Goal: Ask a question

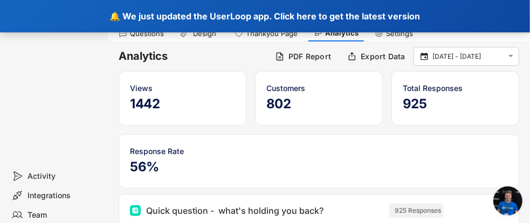
scroll to position [4556, 0]
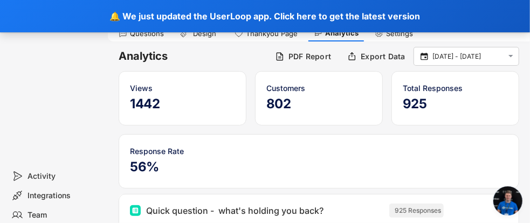
click at [56, 55] on div "Home Surveys Responses" at bounding box center [54, 66] width 108 height 201
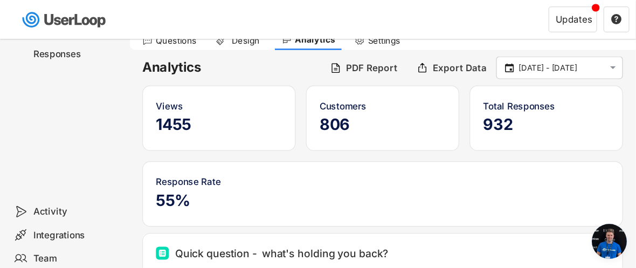
scroll to position [4510, 0]
click at [63, 92] on div "Home Surveys Quizzes BETA Responses" at bounding box center [54, 66] width 108 height 201
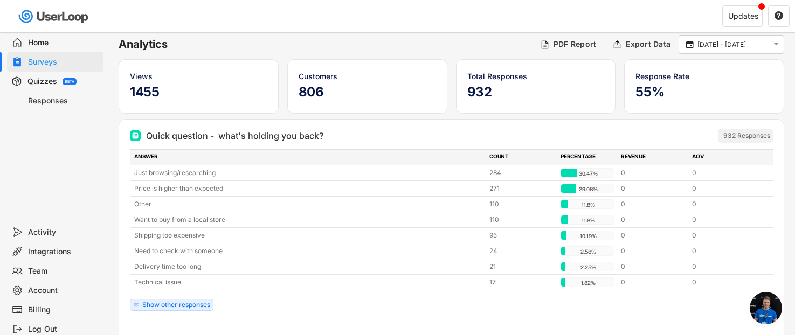
scroll to position [0, 0]
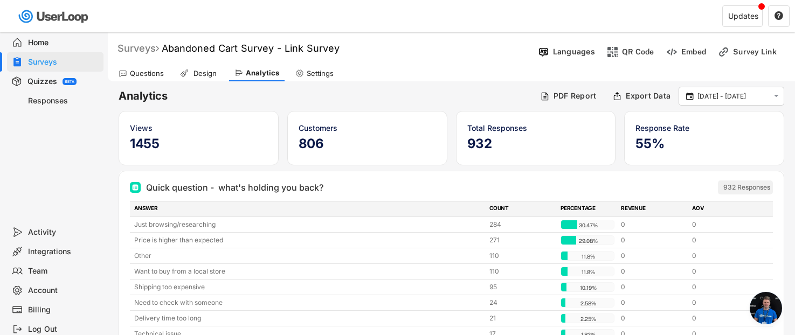
click at [139, 50] on div "Surveys" at bounding box center [139, 48] width 42 height 12
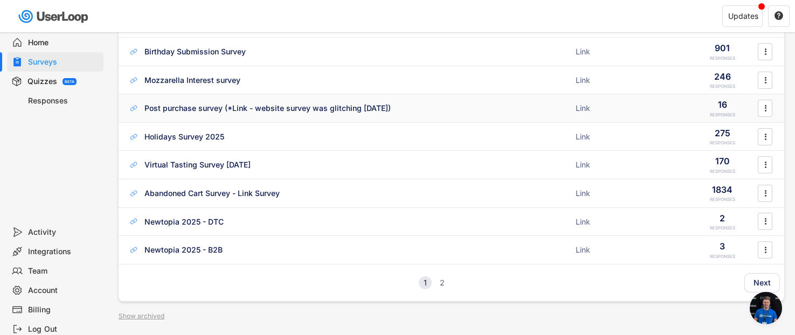
scroll to position [106, 0]
click at [187, 190] on div "Abandoned Cart Survey - Link Survey" at bounding box center [212, 192] width 135 height 11
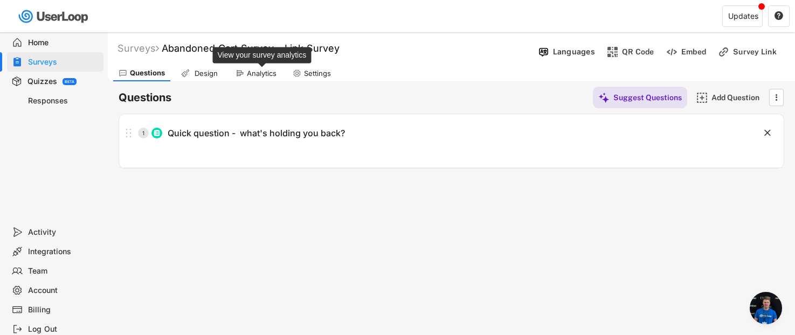
click at [265, 73] on div "Analytics" at bounding box center [262, 73] width 30 height 9
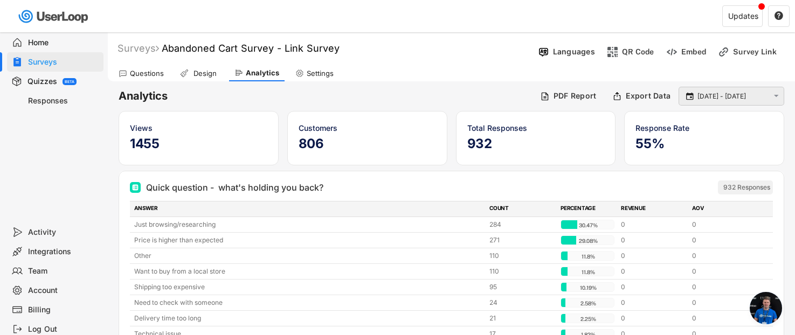
click at [530, 94] on input "24 Aug - 24 Sep" at bounding box center [733, 96] width 71 height 11
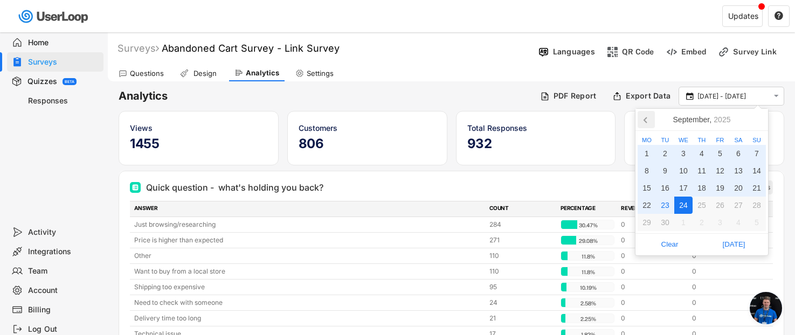
click at [530, 120] on icon at bounding box center [645, 120] width 3 height 5
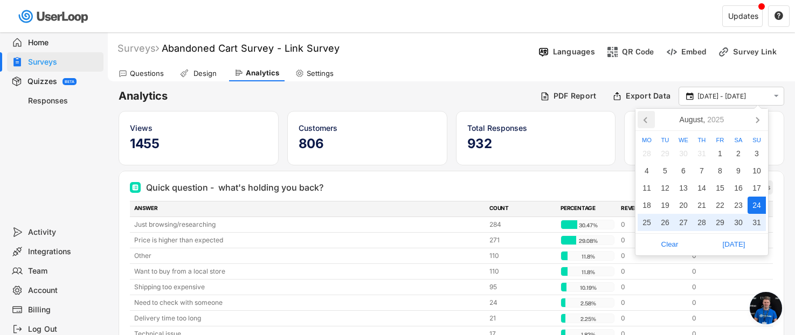
click at [530, 120] on icon at bounding box center [645, 120] width 3 height 5
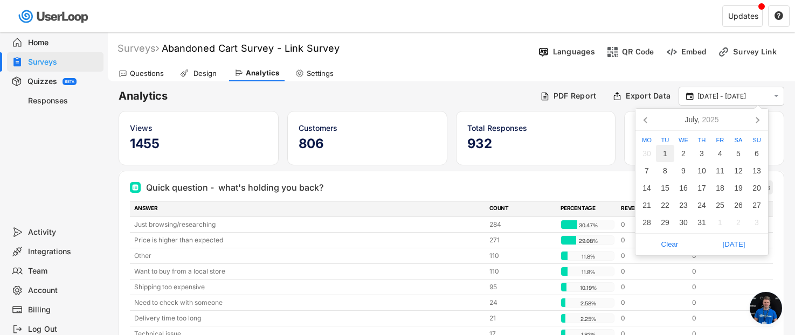
click at [530, 156] on div "1" at bounding box center [665, 153] width 18 height 17
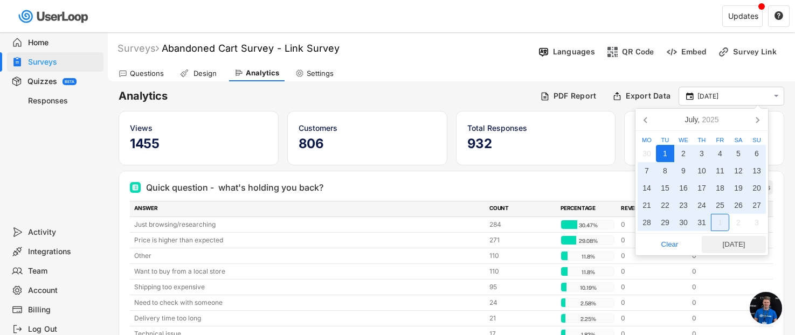
click at [530, 223] on span "Today" at bounding box center [734, 245] width 58 height 16
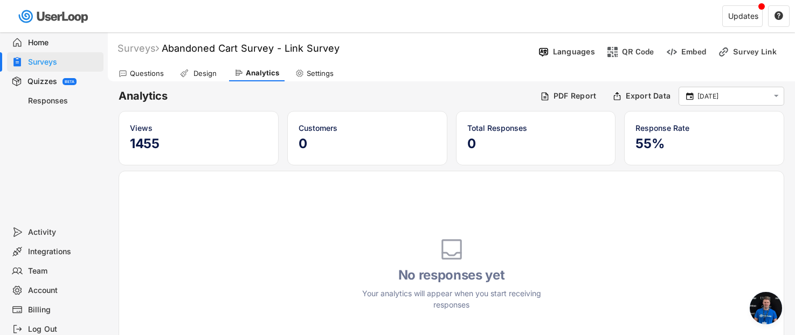
type input "1 Jul - 23 Sep"
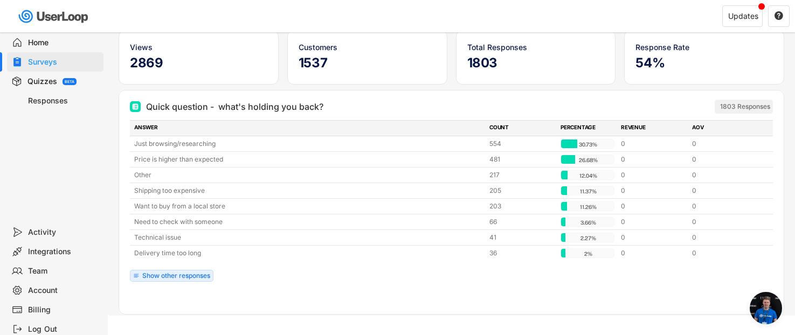
scroll to position [94, 0]
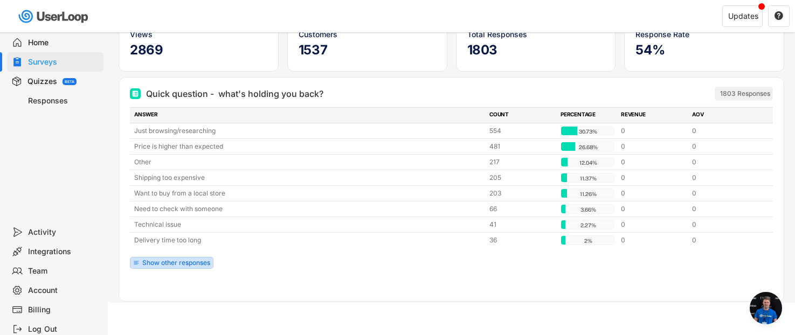
click at [172, 223] on div "Show other responses" at bounding box center [176, 263] width 68 height 6
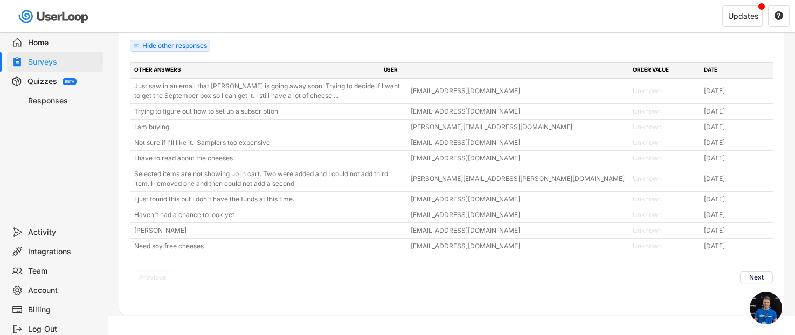
scroll to position [312, 0]
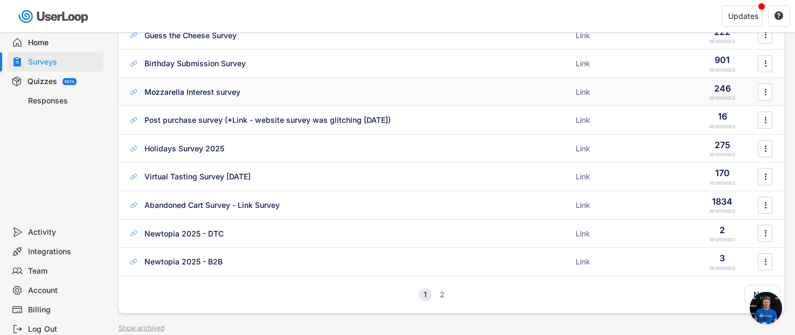
scroll to position [96, 0]
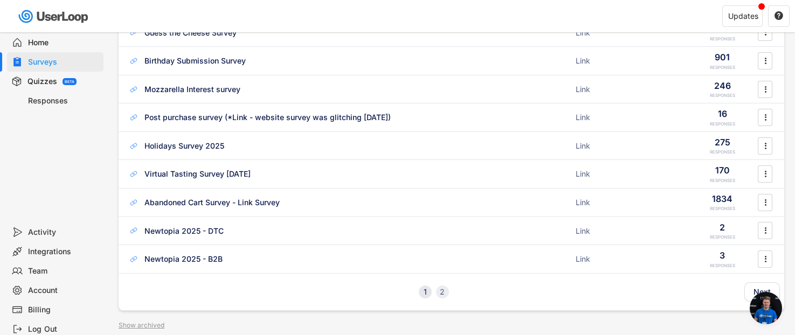
click at [445, 293] on div "2" at bounding box center [442, 293] width 13 height 8
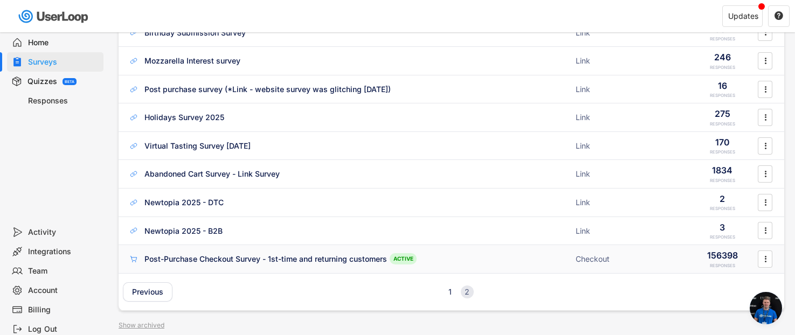
click at [319, 260] on div "Post-Purchase Checkout Survey - 1st-time and returning customers" at bounding box center [266, 259] width 243 height 11
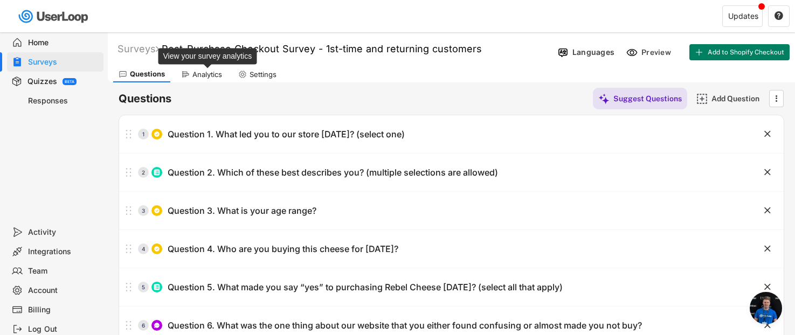
click at [208, 77] on div "Analytics" at bounding box center [208, 74] width 30 height 9
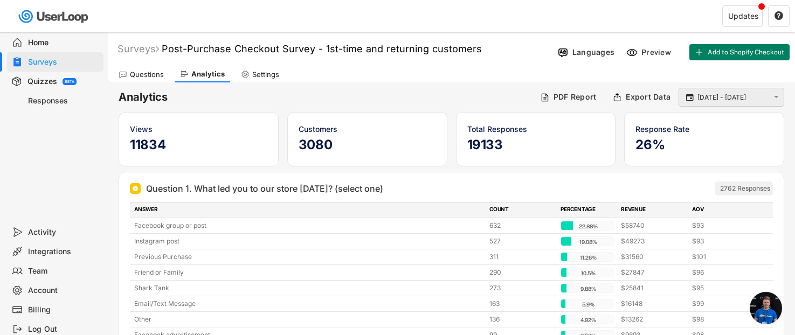
click at [747, 95] on input "24 Aug - 24 Sep" at bounding box center [733, 97] width 71 height 11
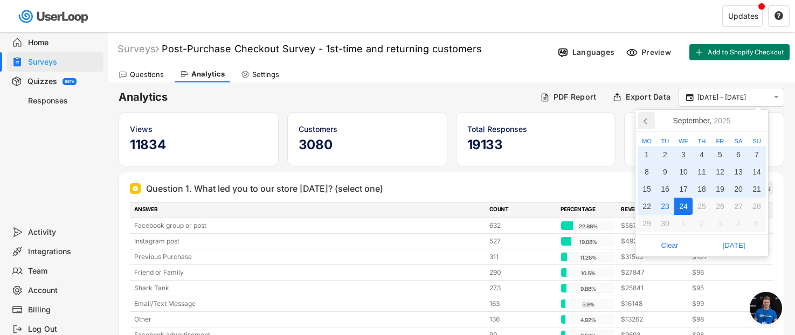
click at [649, 120] on icon at bounding box center [646, 120] width 17 height 17
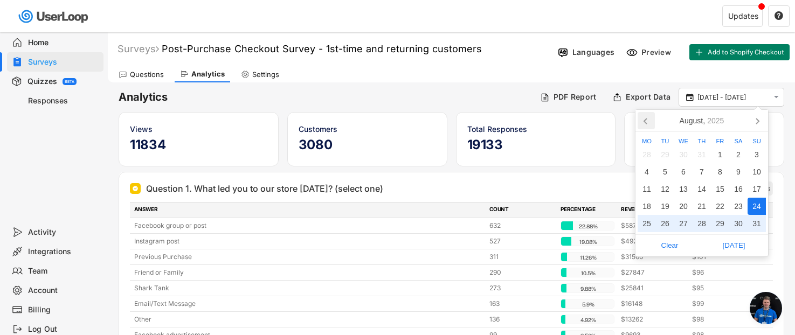
click at [649, 120] on icon at bounding box center [646, 120] width 17 height 17
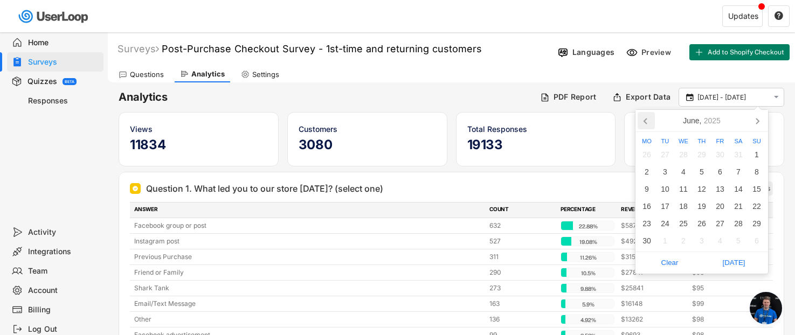
click at [649, 120] on icon at bounding box center [646, 120] width 17 height 17
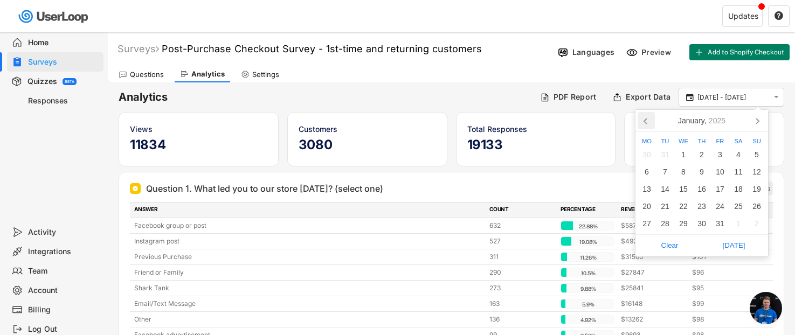
click at [649, 120] on icon at bounding box center [646, 120] width 17 height 17
click at [646, 121] on icon at bounding box center [646, 120] width 17 height 17
click at [664, 154] on div "1" at bounding box center [665, 154] width 18 height 17
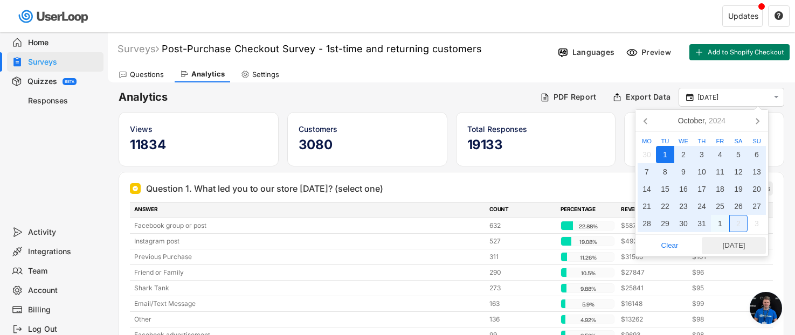
click at [736, 249] on span "Today" at bounding box center [734, 246] width 58 height 16
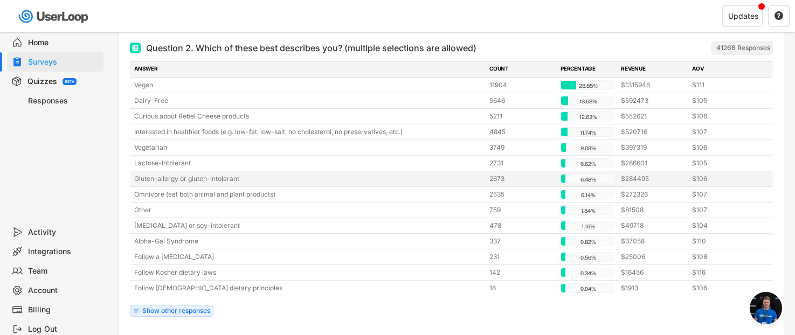
scroll to position [1683, 0]
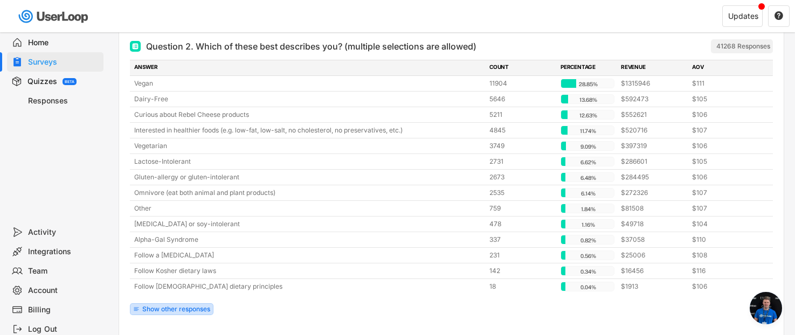
click at [192, 306] on div "Show other responses" at bounding box center [176, 309] width 68 height 6
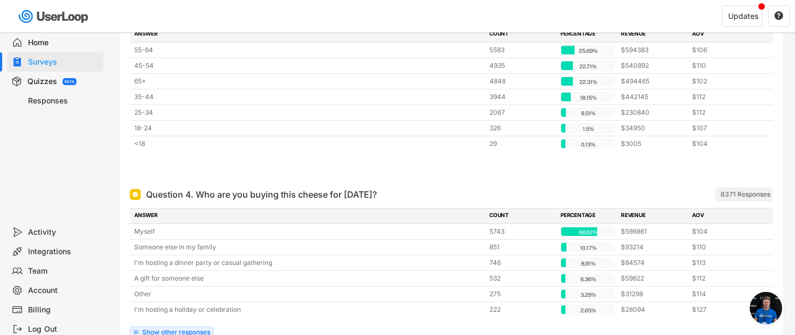
scroll to position [2252, 0]
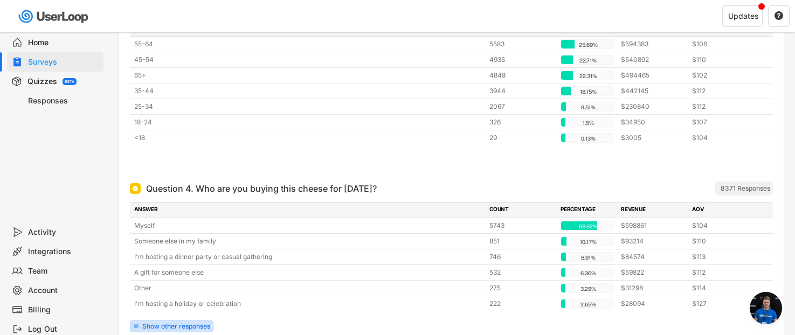
click at [196, 324] on div "Show other responses" at bounding box center [176, 327] width 68 height 6
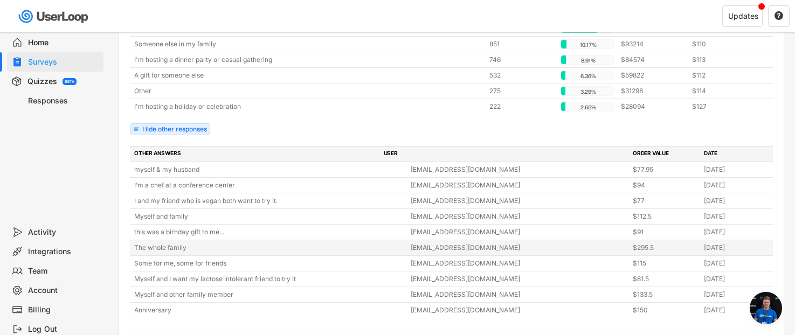
scroll to position [2450, 0]
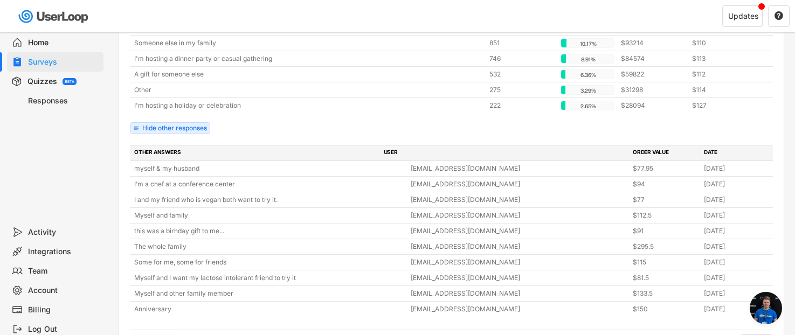
click at [760, 335] on button "Next" at bounding box center [756, 341] width 33 height 12
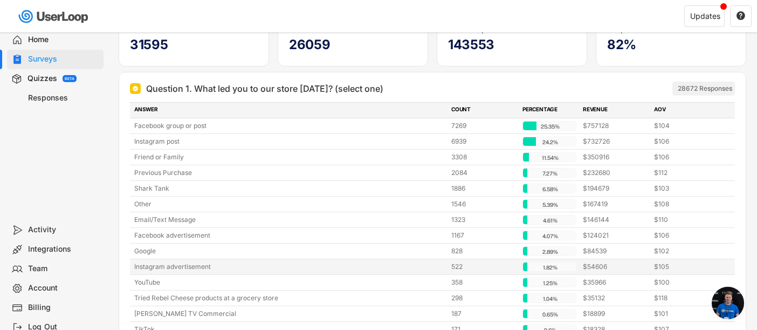
scroll to position [0, 0]
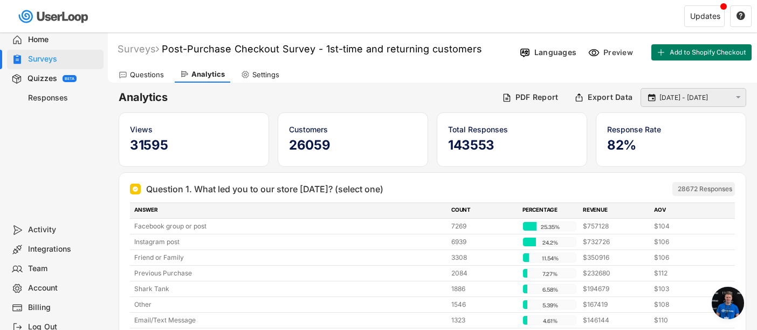
click at [702, 98] on input "1 Oct - 23 Sep" at bounding box center [695, 97] width 71 height 11
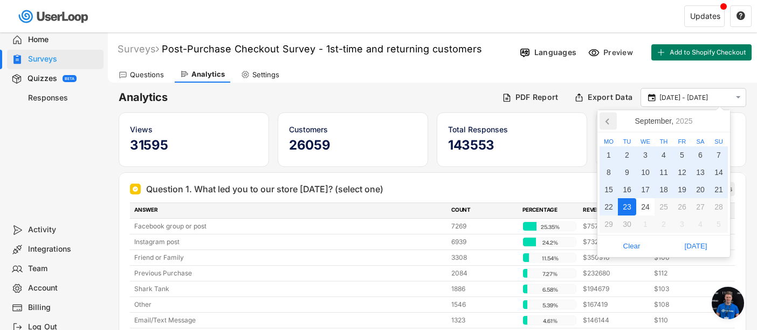
click at [607, 124] on icon at bounding box center [608, 120] width 17 height 17
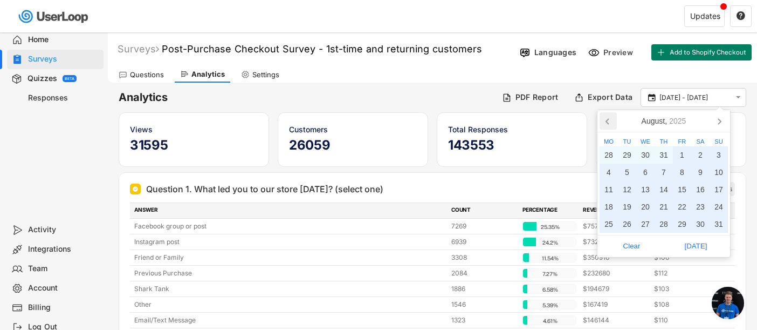
click at [607, 124] on icon at bounding box center [608, 120] width 17 height 17
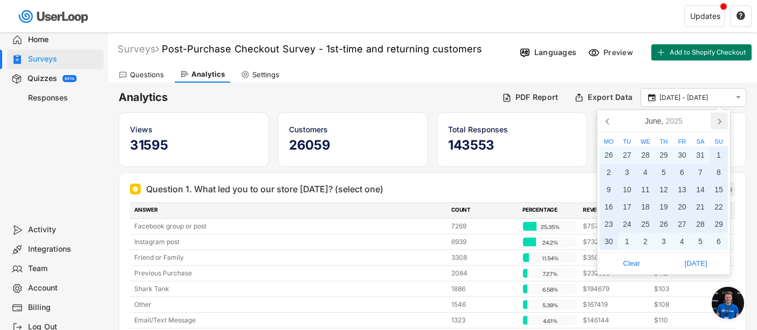
click at [719, 121] on icon at bounding box center [719, 120] width 17 height 17
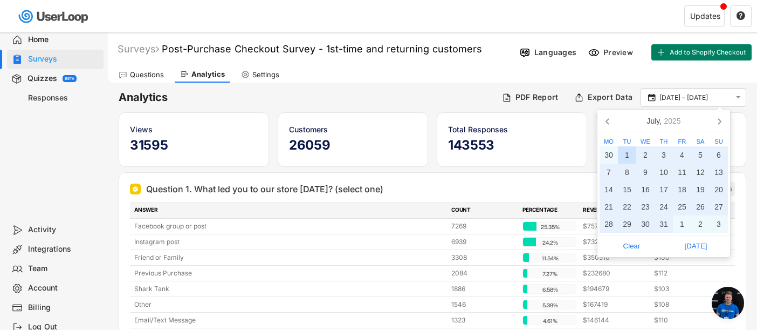
click at [625, 155] on div "1" at bounding box center [627, 154] width 18 height 17
click at [693, 244] on span "Today" at bounding box center [696, 246] width 58 height 16
type input "1 Jul - 23 Sep"
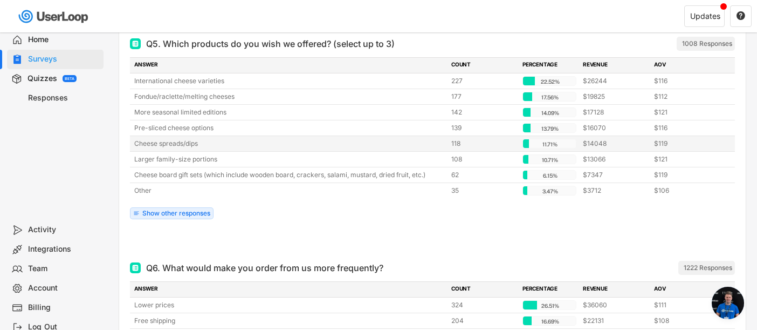
scroll to position [4124, 0]
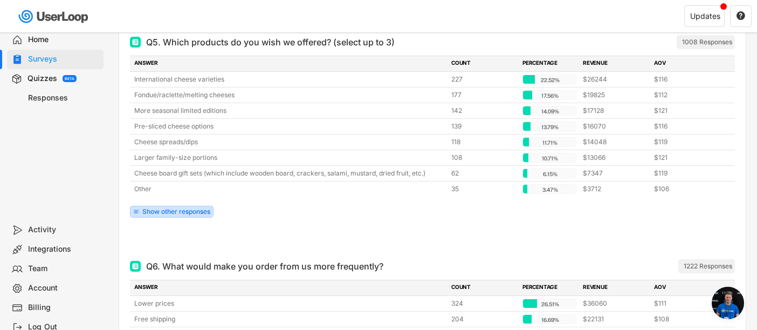
click at [187, 208] on div "Show other responses" at bounding box center [176, 211] width 68 height 6
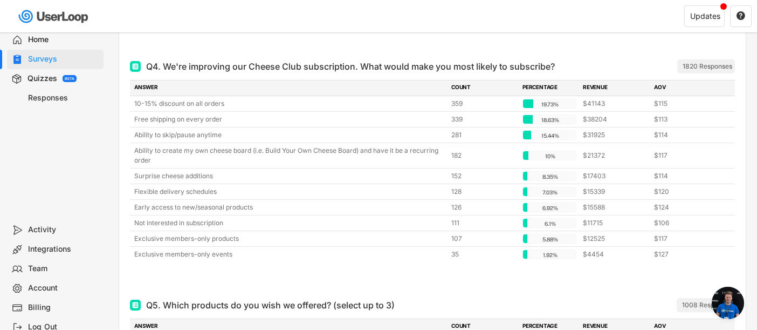
scroll to position [3860, 0]
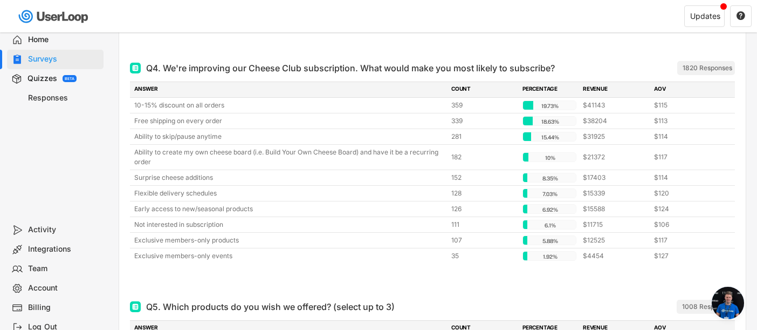
click at [719, 310] on span "Open chat" at bounding box center [728, 302] width 32 height 32
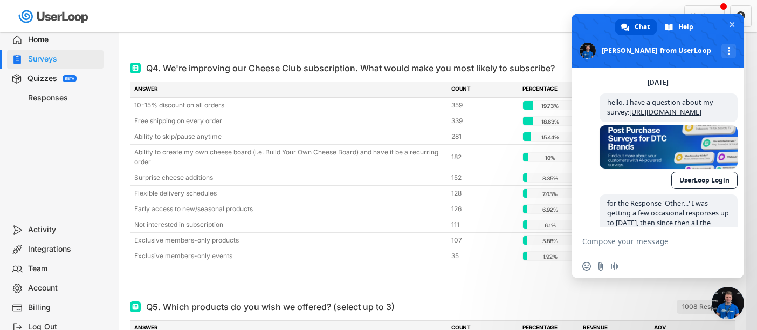
scroll to position [7124, 0]
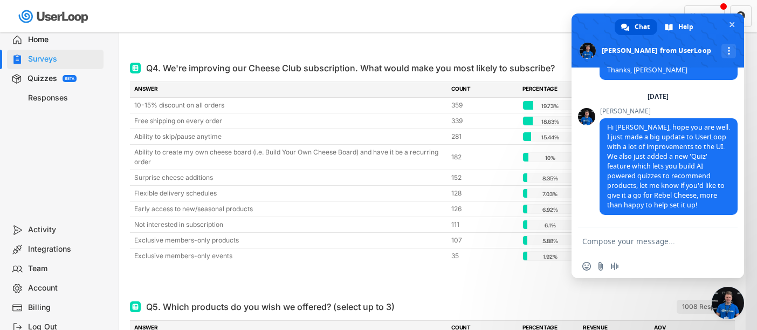
click at [650, 237] on textarea "Compose your message..." at bounding box center [645, 241] width 127 height 10
type textarea "Hello."
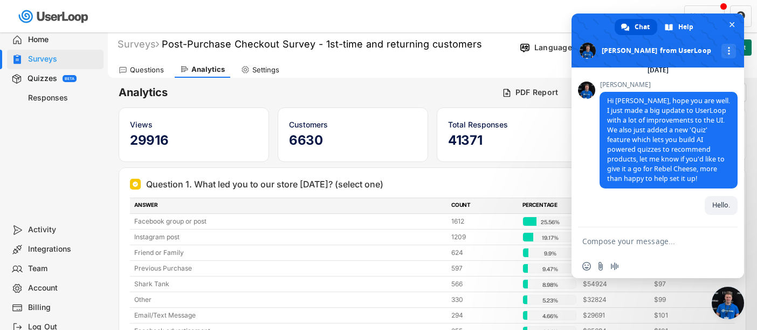
scroll to position [0, 0]
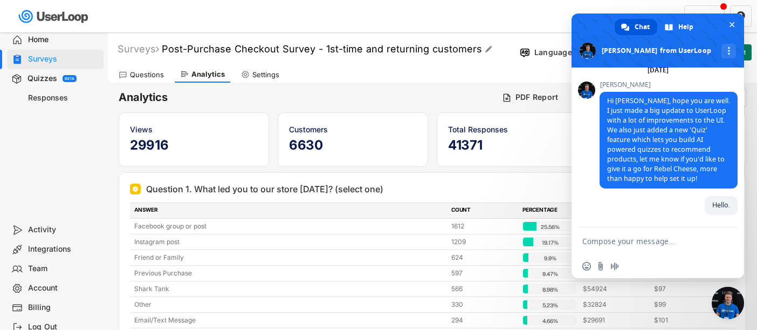
click at [420, 52] on font "Post-Purchase Checkout Survey - 1st-time and returning customers" at bounding box center [322, 48] width 320 height 11
click at [420, 52] on input "input" at bounding box center [299, 49] width 270 height 19
click at [480, 55] on div "Surveys Post-Purchase Checkout Survey - 1st-time and returning customers  " at bounding box center [312, 49] width 408 height 19
click at [626, 238] on textarea "Compose your message..." at bounding box center [645, 241] width 127 height 10
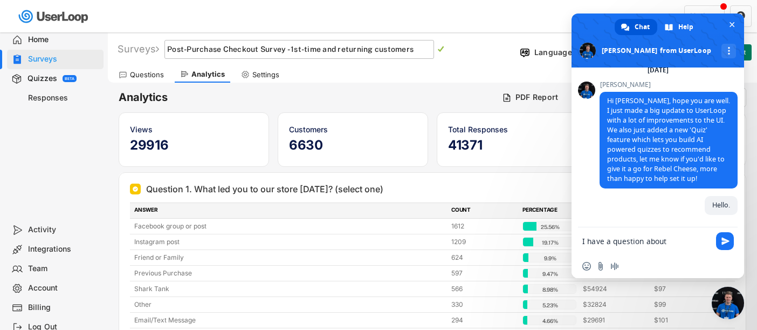
click at [681, 241] on textarea "I have a question about" at bounding box center [645, 241] width 127 height 10
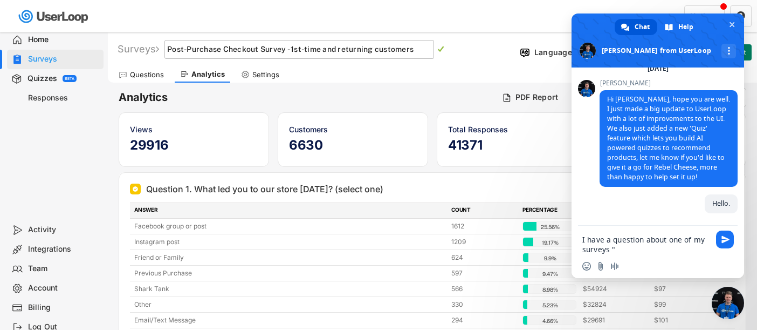
paste textarea "https://www.amazon.com/FIREHOOK-BAKED-CRACKERS-Organic-Crackers/dp/B005NK58WM/r…"
click at [347, 53] on input "input" at bounding box center [299, 49] width 270 height 19
click at [501, 60] on div "Surveys Post-Purchase Checkout Survey - 1st-time and returning customers   La…" at bounding box center [432, 50] width 649 height 28
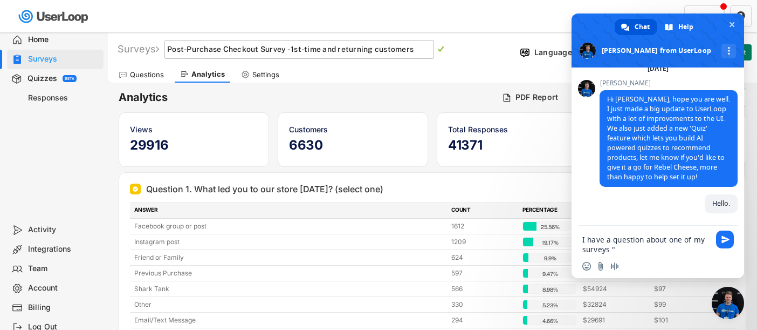
click at [444, 47] on text "" at bounding box center [441, 49] width 6 height 8
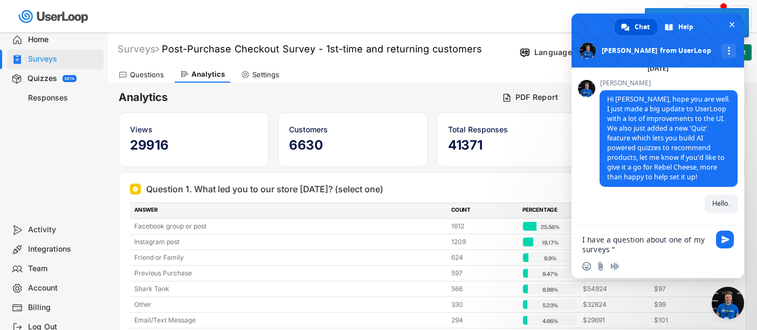
click at [631, 252] on textarea "I have a question about one of my surveys "" at bounding box center [645, 244] width 127 height 19
paste textarea "Post-Purchase Checkout Survey - 1st-time and returning customers"
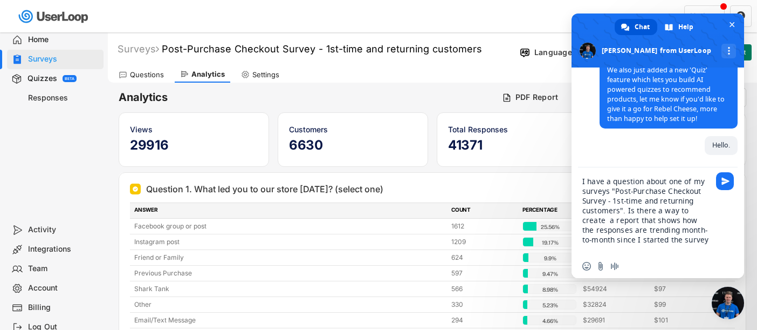
type textarea "I have a question about one of my surveys "Post-Purchase Checkout Survey - 1st-…"
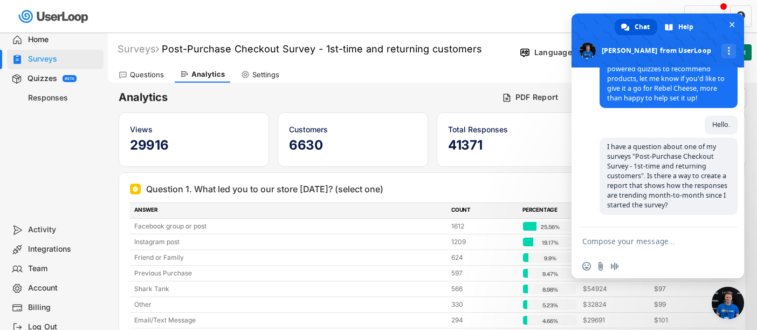
scroll to position [7233, 0]
click at [731, 23] on span "Close chat" at bounding box center [732, 24] width 5 height 5
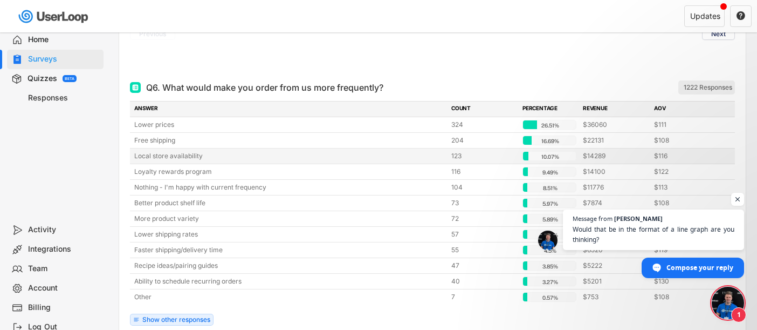
scroll to position [7281, 0]
click at [650, 237] on span "Would that be in the format of a line graph are you thinking?" at bounding box center [654, 234] width 164 height 21
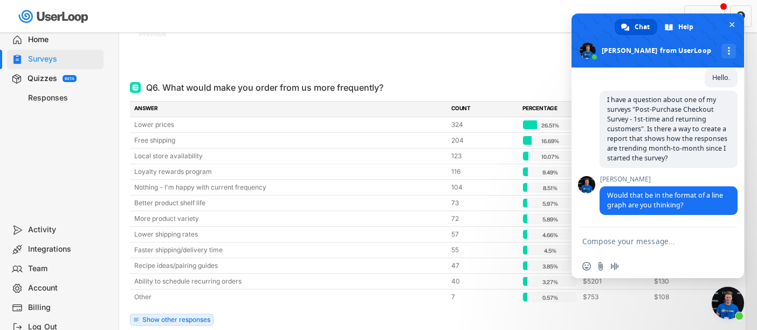
click at [660, 249] on form at bounding box center [645, 241] width 127 height 29
click at [660, 246] on form at bounding box center [645, 241] width 127 height 29
click at [660, 241] on textarea "Compose your message..." at bounding box center [645, 241] width 127 height 10
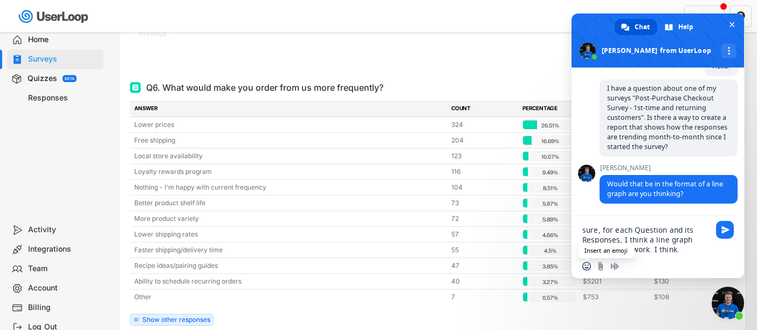
click at [587, 264] on span "Insert an emoji" at bounding box center [586, 266] width 9 height 9
type textarea "sure, for each Question and its Responses, I think a line graph format might wo…"
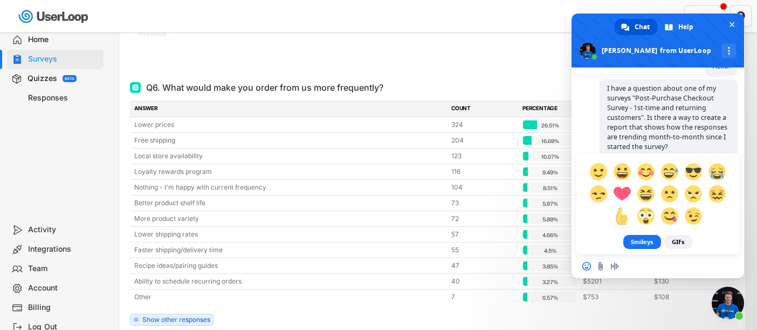
click at [593, 227] on span at bounding box center [657, 194] width 153 height 66
click at [597, 125] on div "Smileys GIFs" at bounding box center [658, 133] width 173 height 241
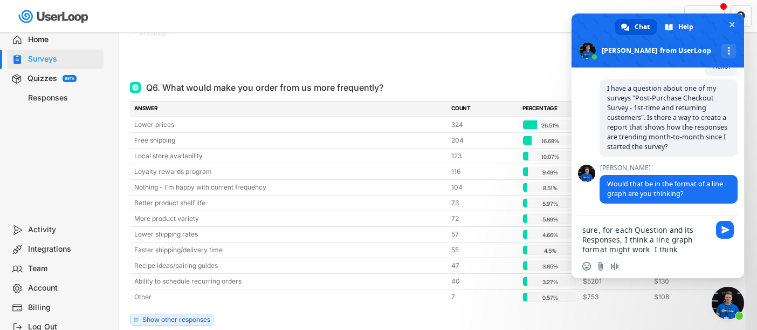
click at [683, 249] on textarea "sure, for each Question and its Responses, I think a line graph format might wo…" at bounding box center [645, 239] width 127 height 29
click at [723, 231] on span "Send" at bounding box center [726, 229] width 8 height 8
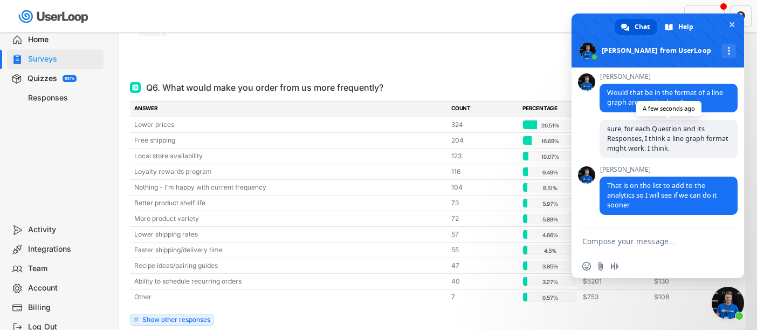
scroll to position [7385, 0]
click at [656, 245] on textarea "Compose your message..." at bounding box center [645, 241] width 127 height 10
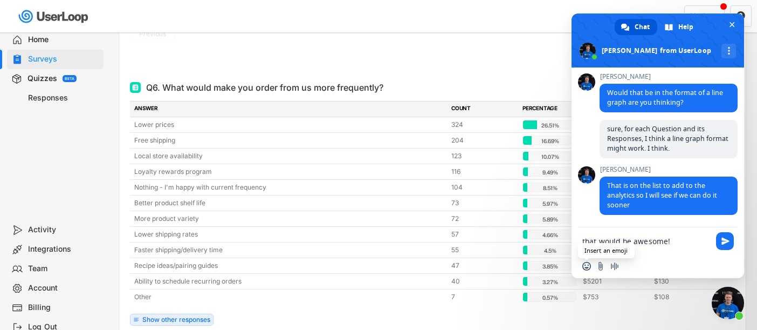
click at [586, 266] on span "Insert an emoji" at bounding box center [586, 266] width 9 height 9
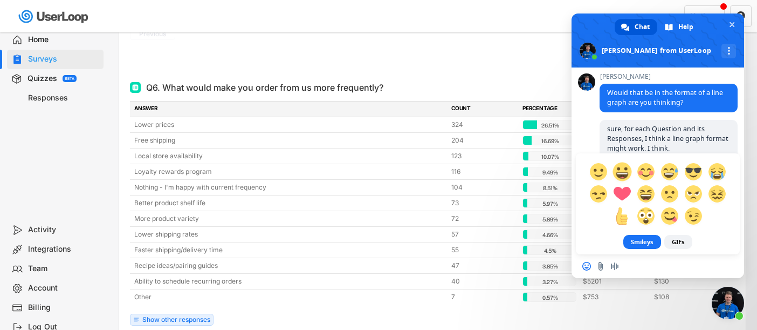
click at [624, 174] on span at bounding box center [622, 171] width 19 height 19
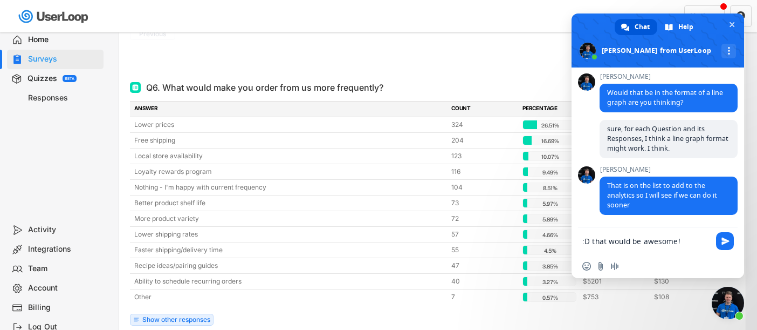
click at [624, 174] on div "James That is on the list to add to the analytics so I will see if we can do it…" at bounding box center [669, 190] width 138 height 49
click at [680, 236] on textarea "that would be awesome!" at bounding box center [645, 241] width 127 height 10
click at [586, 265] on span "Insert an emoji" at bounding box center [586, 266] width 9 height 9
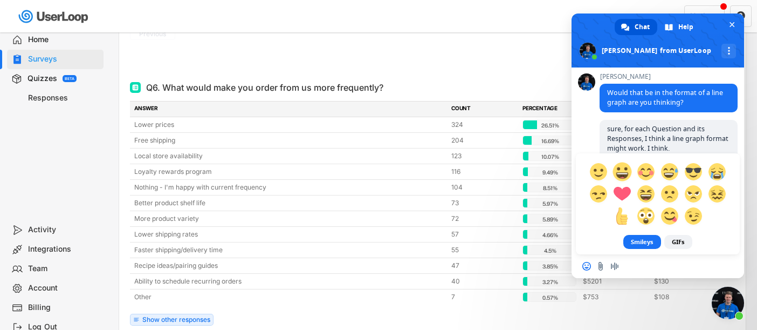
click at [621, 171] on span at bounding box center [622, 171] width 19 height 19
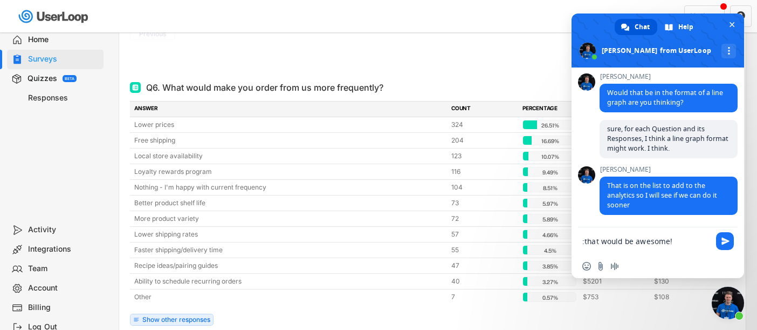
type textarea "that would be awesome!"
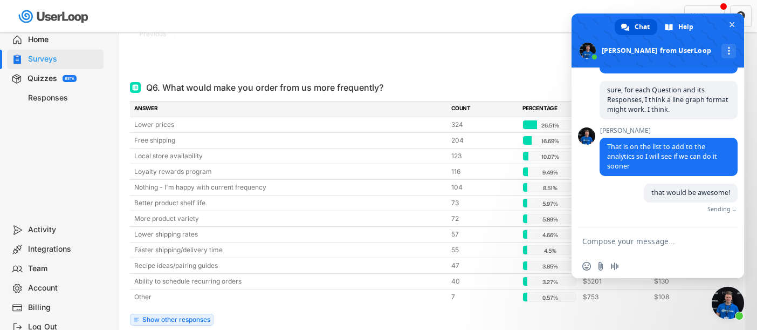
scroll to position [7411, 0]
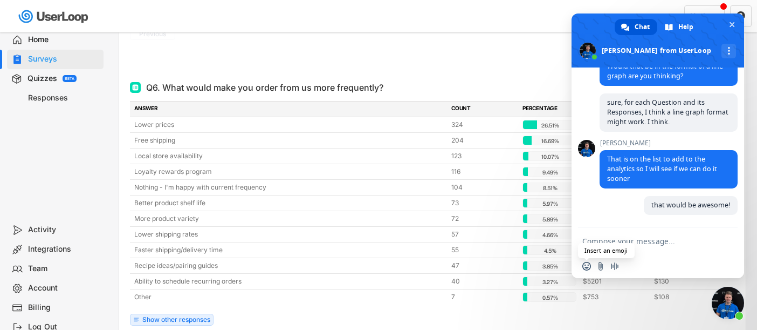
click at [588, 265] on span "Insert an emoji" at bounding box center [586, 266] width 9 height 9
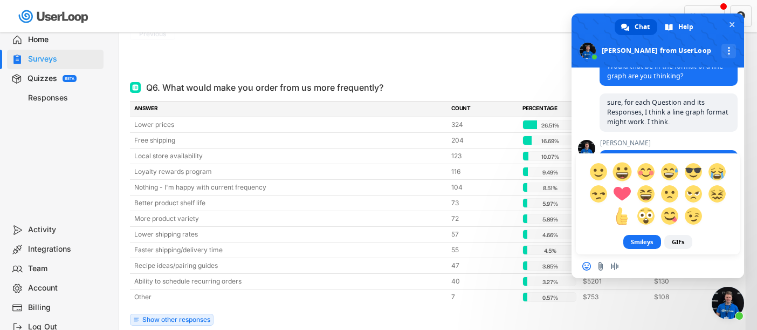
click at [620, 175] on span at bounding box center [622, 171] width 19 height 19
type textarea ":D"
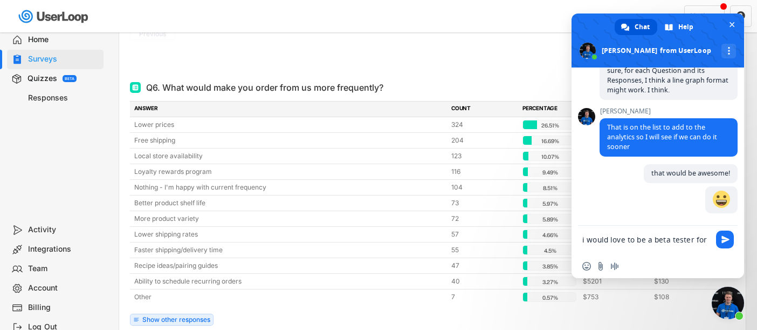
scroll to position [7443, 0]
type textarea "i would love to be a beta tester for the analytics updates"
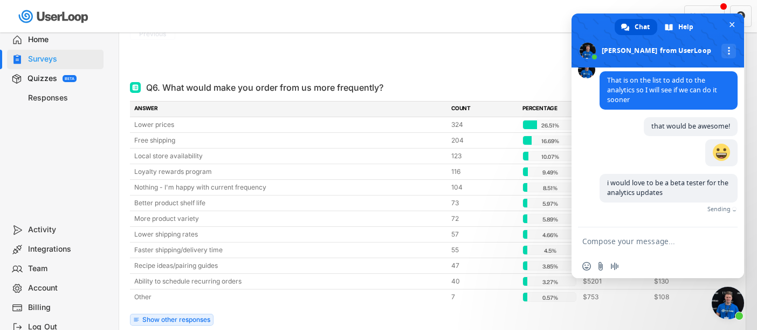
scroll to position [7474, 0]
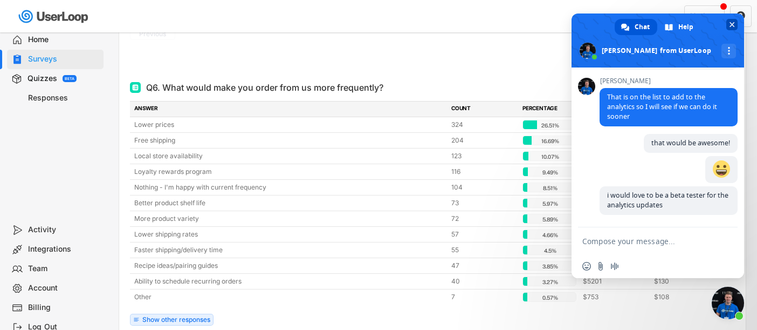
click at [730, 22] on span "Close chat" at bounding box center [732, 24] width 5 height 5
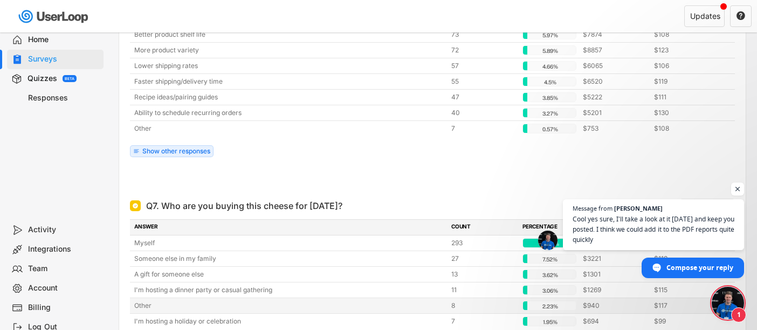
scroll to position [4713, 0]
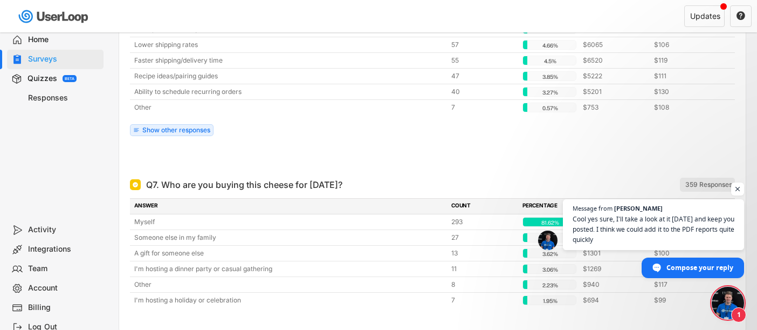
click at [697, 180] on div "359 Responses" at bounding box center [708, 184] width 47 height 9
click at [736, 190] on span "Open chat" at bounding box center [737, 188] width 13 height 13
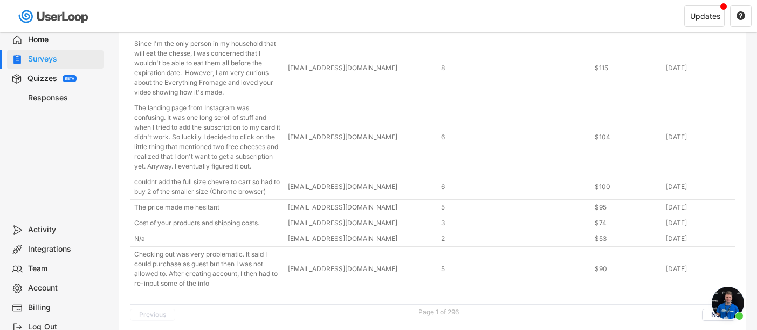
scroll to position [2975, 0]
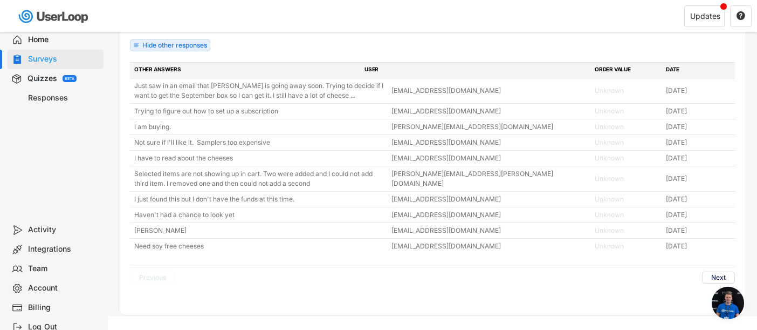
scroll to position [4310, 0]
type textarea "I have a question about one of my surveys "Post-Purchase Checkout Survey - 1st-…"
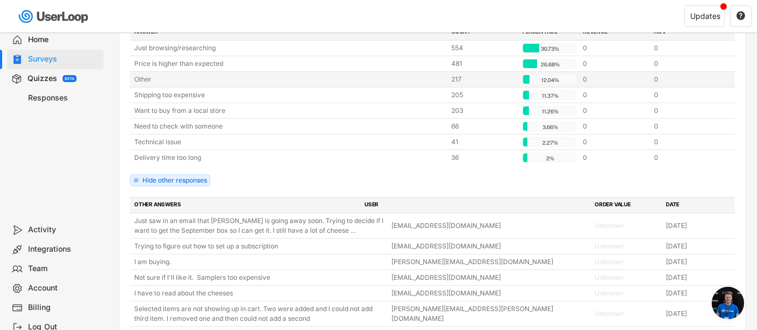
scroll to position [178, 0]
